Goal: Information Seeking & Learning: Learn about a topic

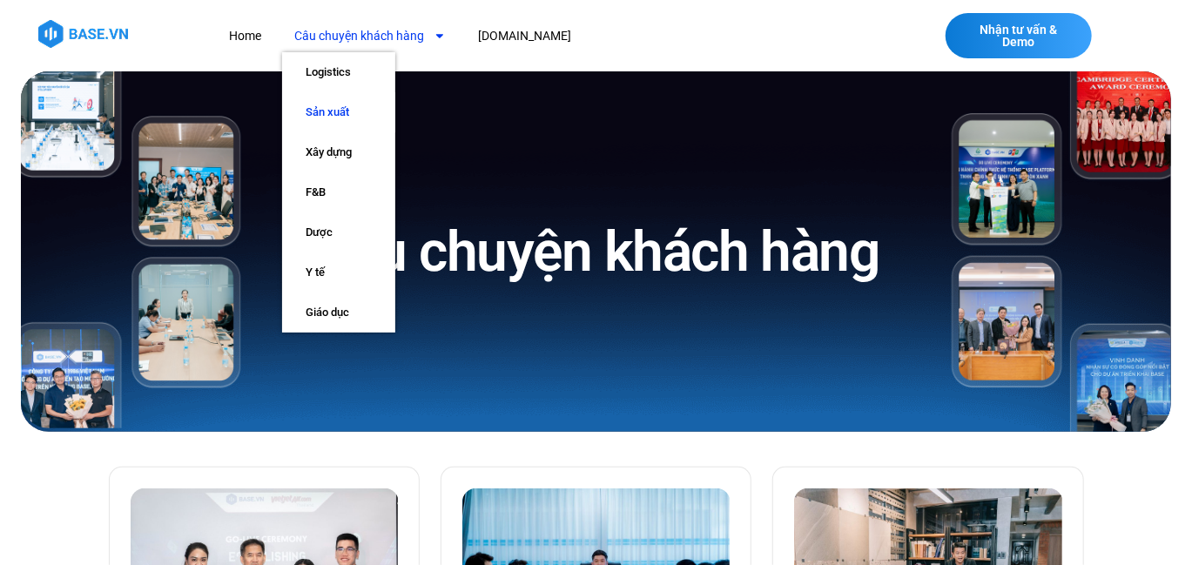
click at [330, 110] on link "Sản xuất" at bounding box center [338, 112] width 113 height 40
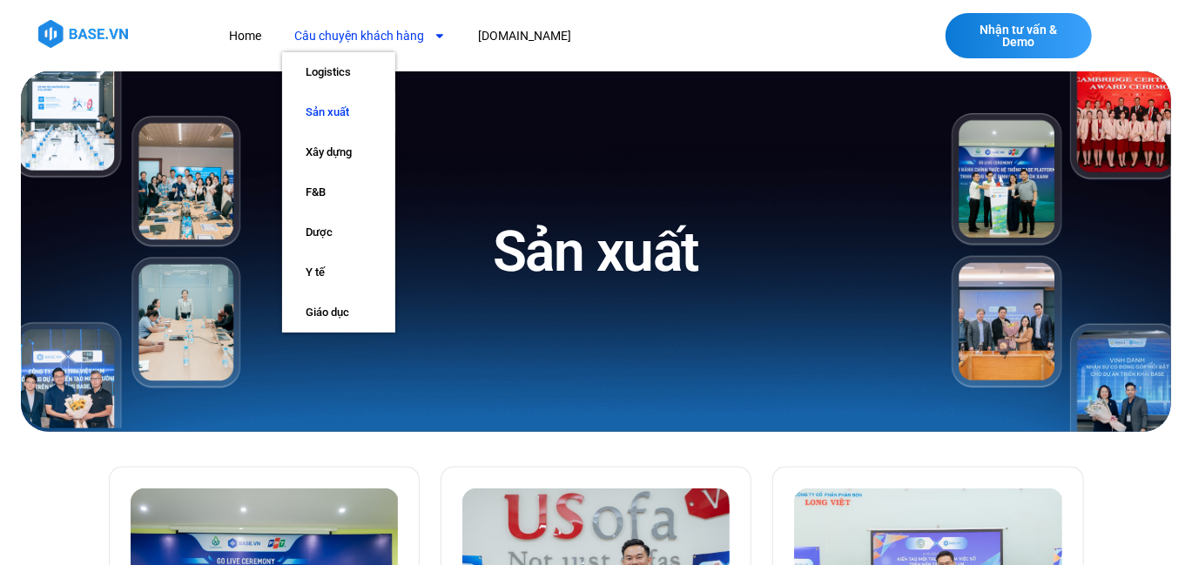
click at [343, 105] on link "Sản xuất" at bounding box center [338, 112] width 113 height 40
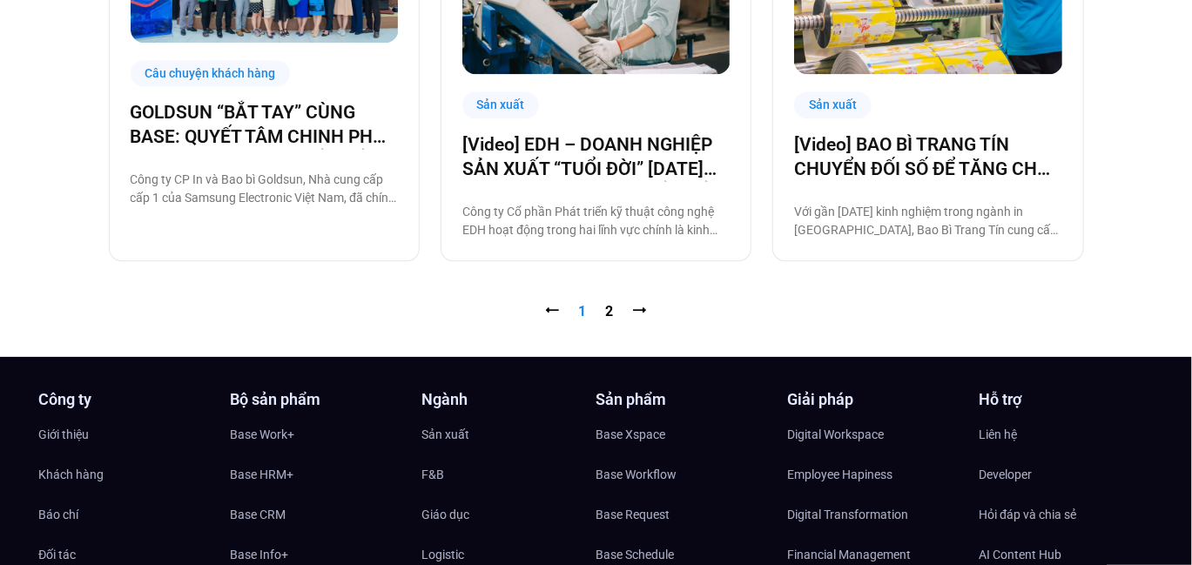
scroll to position [1916, 0]
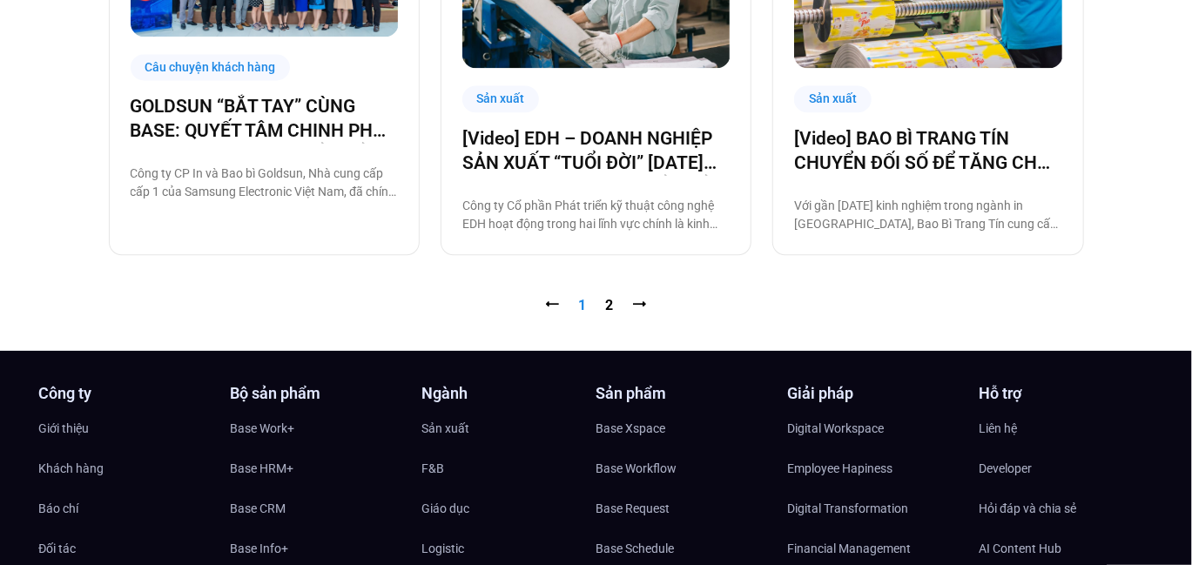
click at [604, 300] on nav "⭠ Trang 1 Trang 2 ⭢" at bounding box center [596, 305] width 975 height 21
click at [610, 301] on link "Trang 2" at bounding box center [610, 305] width 8 height 17
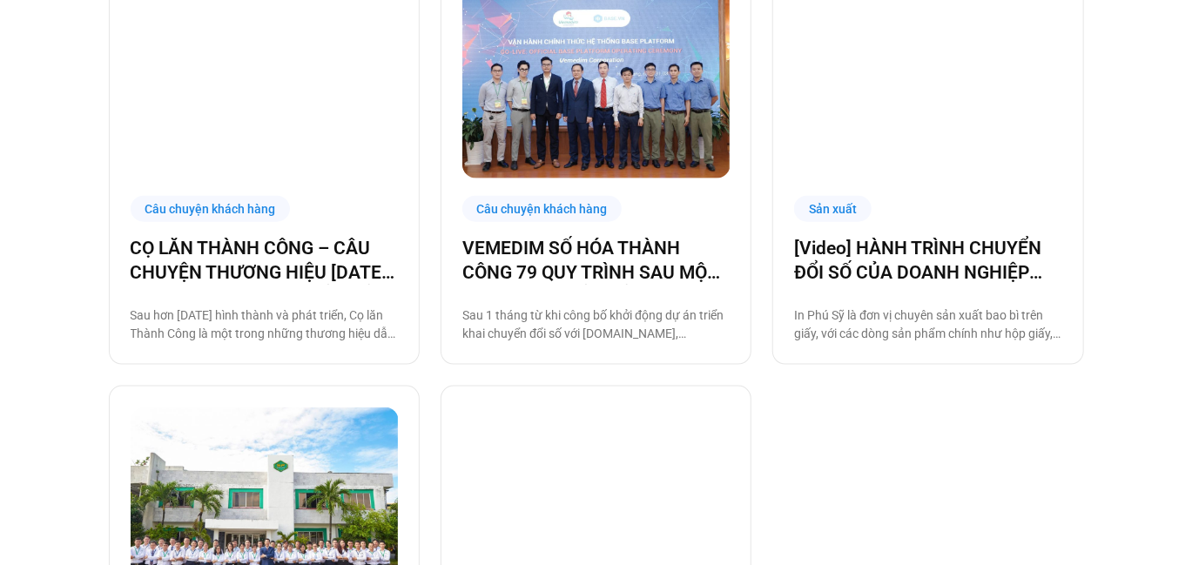
scroll to position [1045, 0]
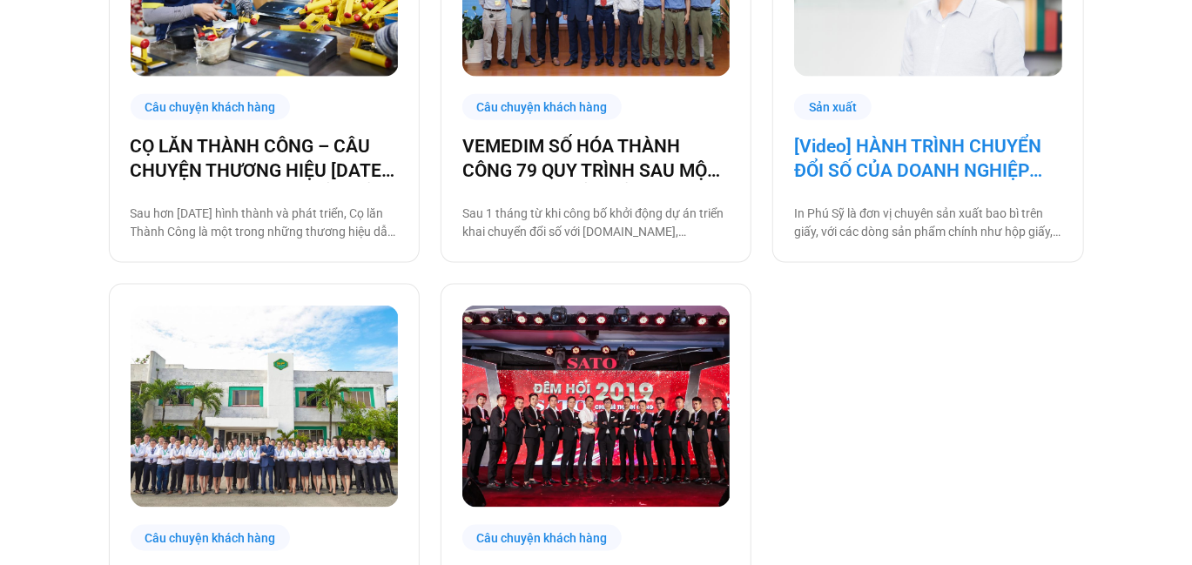
click at [860, 159] on link "[Video] HÀNH TRÌNH CHUYỂN ĐỔI SỐ CỦA DOANH NGHIỆP SẢN XUẤT IN [GEOGRAPHIC_DATA]" at bounding box center [927, 158] width 267 height 49
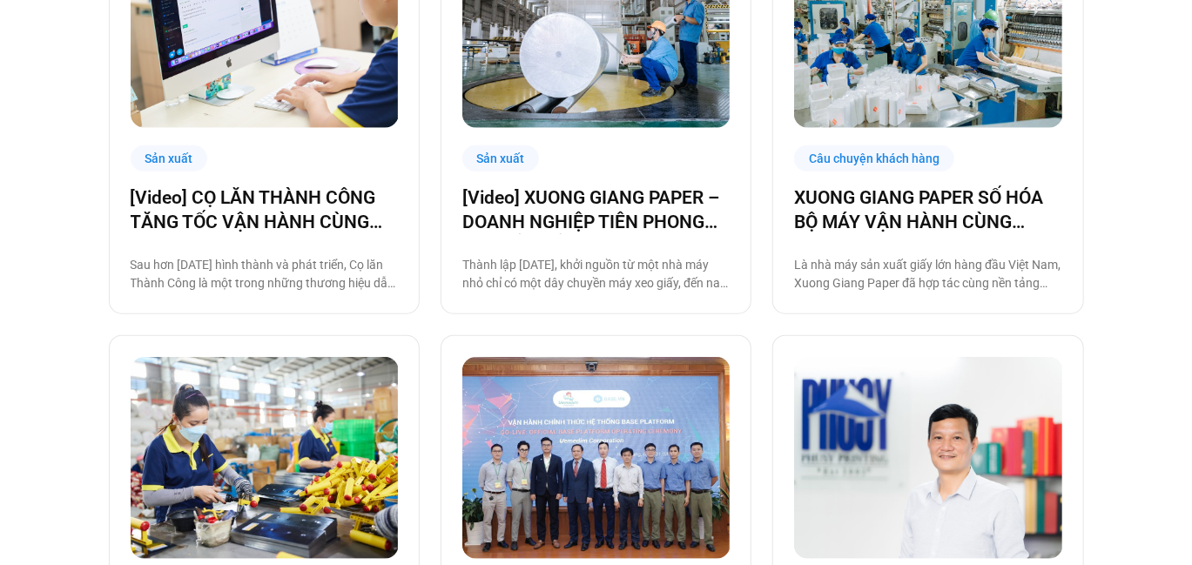
scroll to position [268, 0]
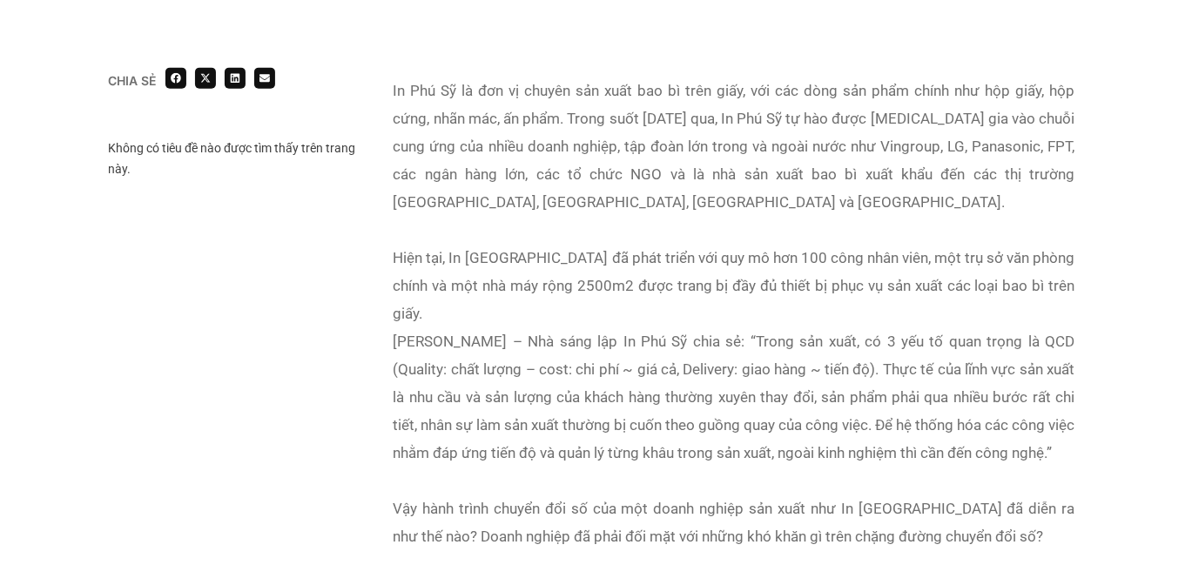
scroll to position [1219, 0]
